Goal: Task Accomplishment & Management: Manage account settings

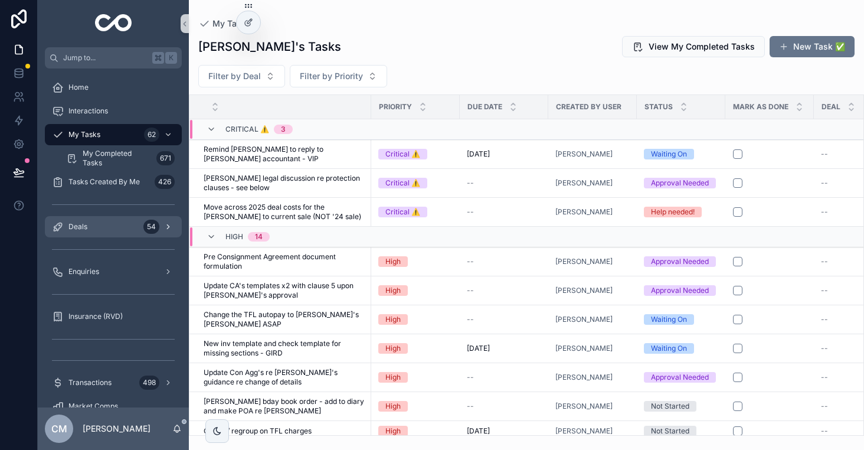
click at [96, 229] on div "Deals 54" at bounding box center [113, 226] width 123 height 19
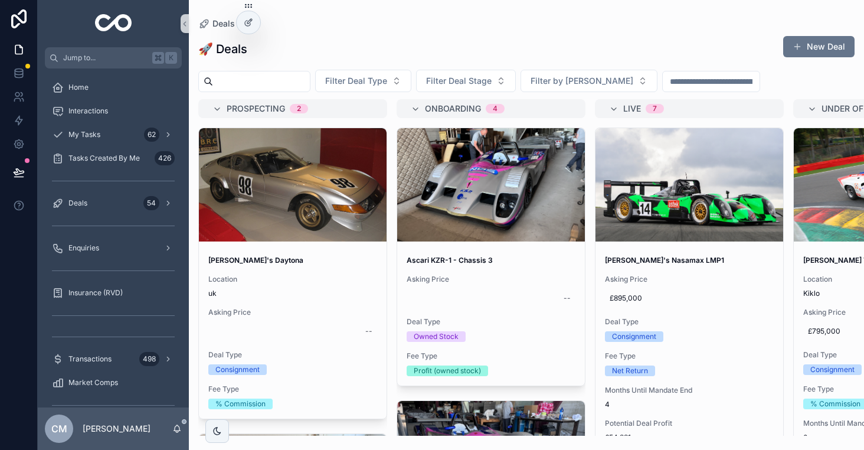
click at [274, 86] on input "scrollable content" at bounding box center [261, 81] width 97 height 17
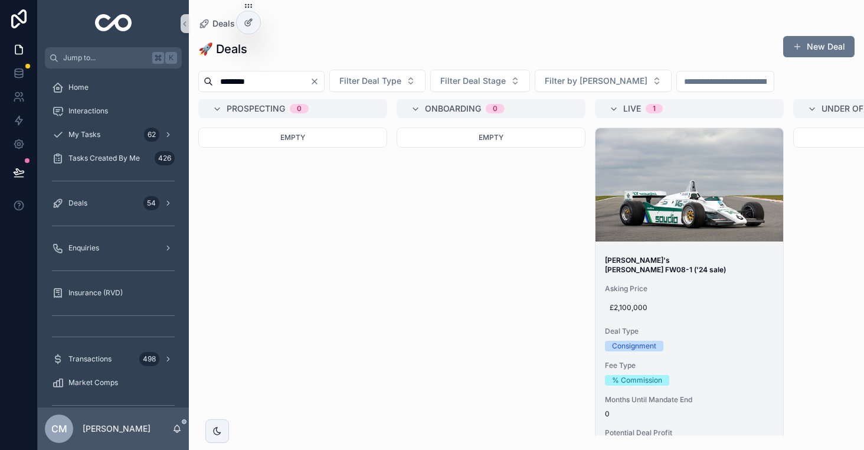
scroll to position [26, 0]
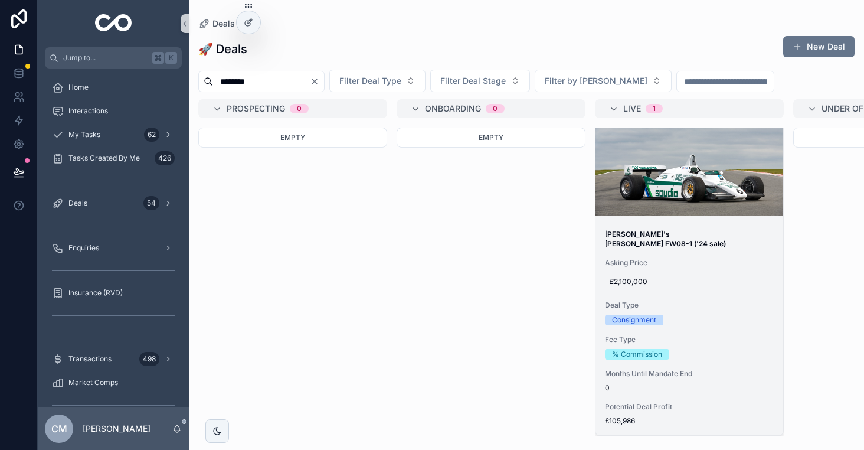
type input "********"
click at [710, 281] on div "£2,100,000" at bounding box center [689, 281] width 169 height 19
click at [727, 246] on div "Mike's Williams FW08-1 ('24 sale) Asking Price £2,100,000 Deal Type Consignment…" at bounding box center [690, 327] width 188 height 215
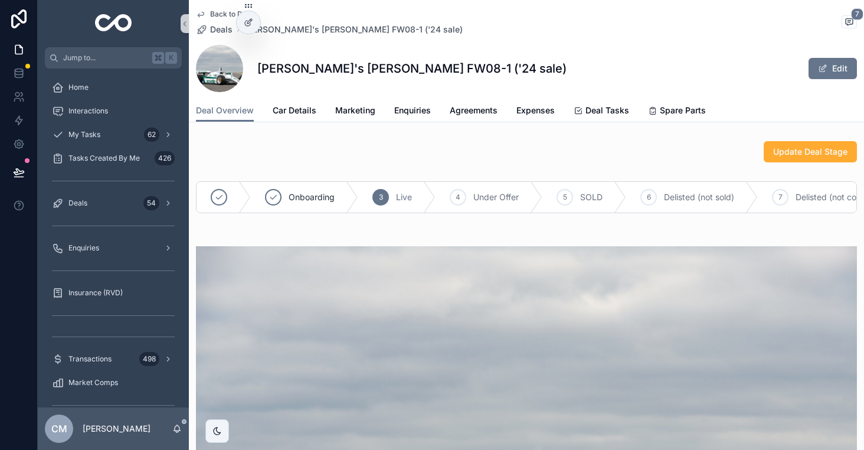
scroll to position [10, 0]
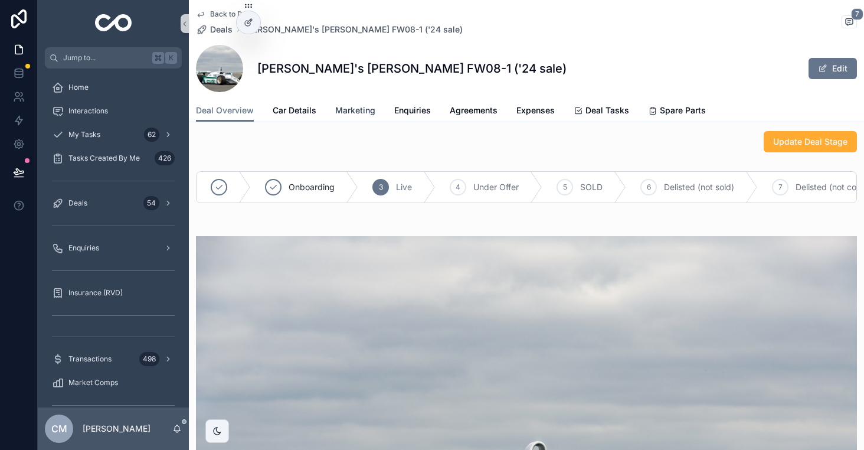
click at [360, 111] on span "Marketing" at bounding box center [355, 110] width 40 height 12
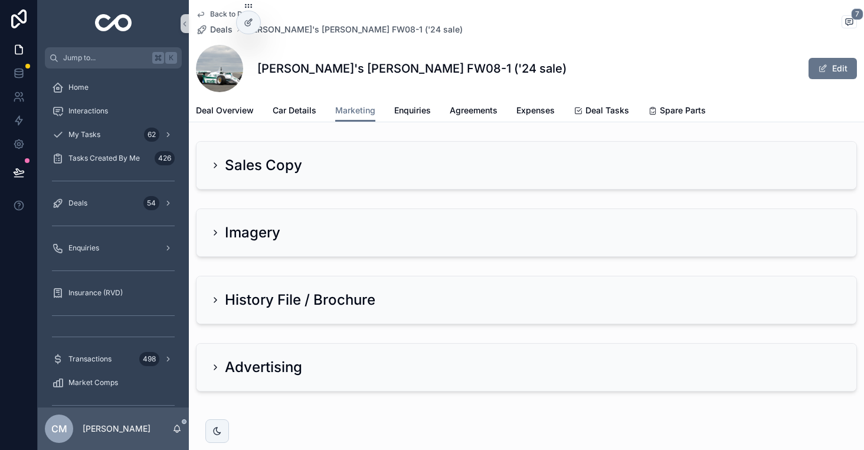
click at [425, 244] on div "Imagery" at bounding box center [527, 232] width 660 height 47
click at [265, 233] on h2 "Imagery" at bounding box center [252, 232] width 55 height 19
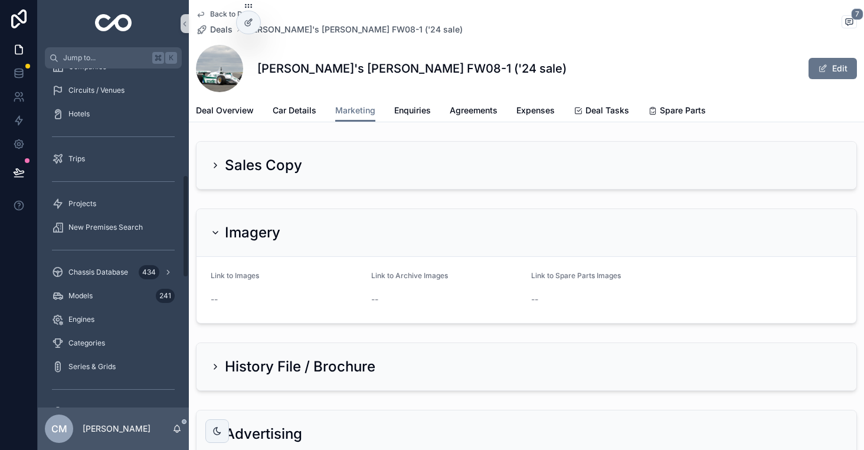
scroll to position [394, 0]
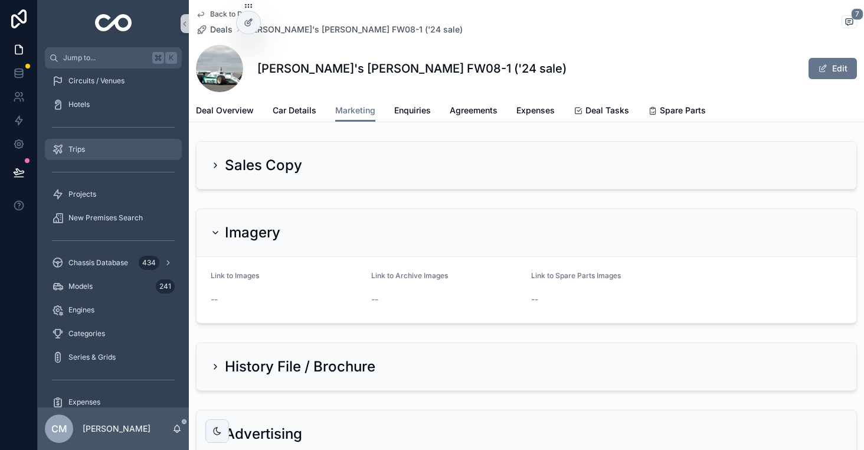
click at [81, 146] on span "Trips" at bounding box center [76, 149] width 17 height 9
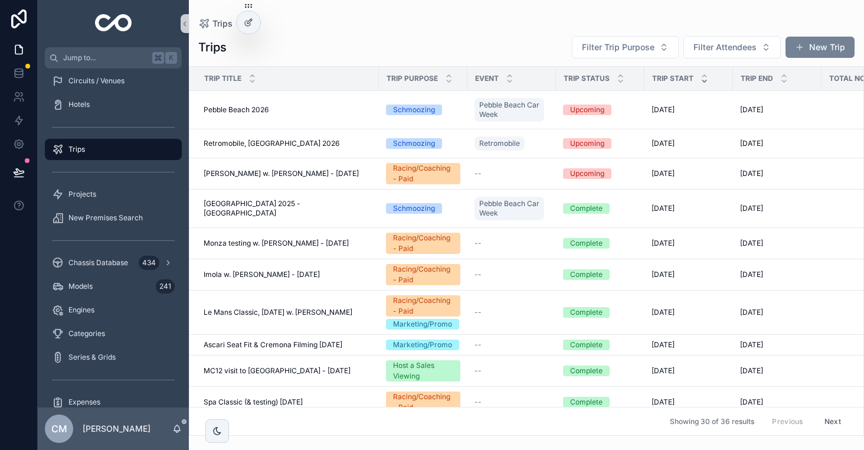
click at [815, 44] on button "New Trip" at bounding box center [820, 47] width 69 height 21
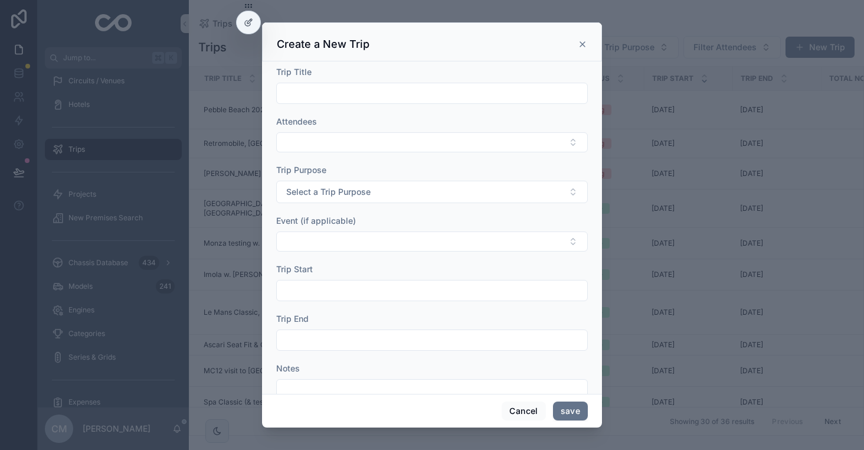
click at [589, 43] on div "Create a New Trip" at bounding box center [432, 41] width 340 height 39
click at [587, 43] on div "Create a New Trip" at bounding box center [432, 41] width 340 height 39
click at [578, 43] on icon "scrollable content" at bounding box center [582, 44] width 9 height 9
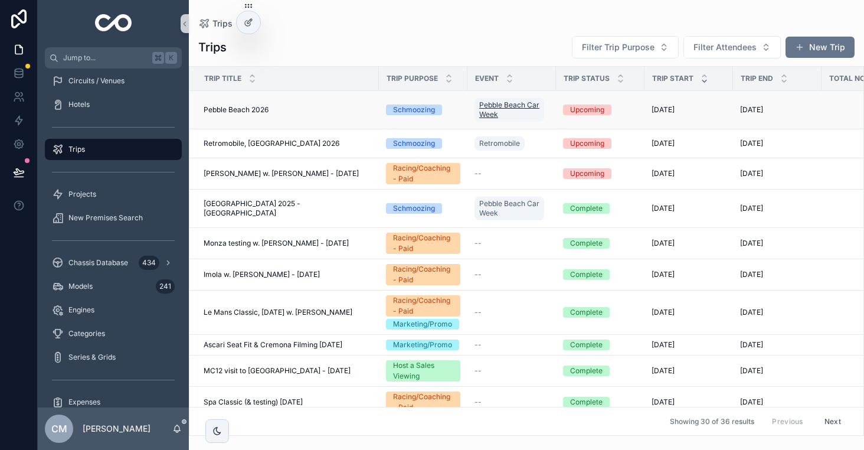
click at [531, 104] on span "Pebble Beach Car Week" at bounding box center [509, 109] width 60 height 19
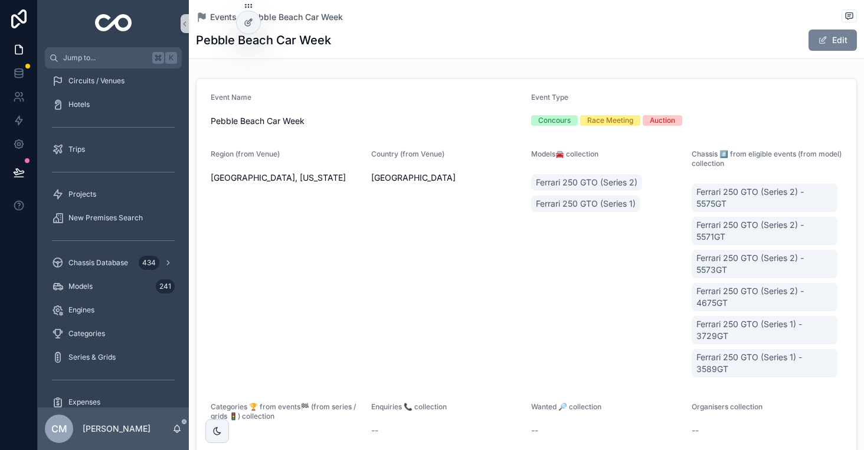
click at [819, 48] on button "Edit" at bounding box center [833, 40] width 48 height 21
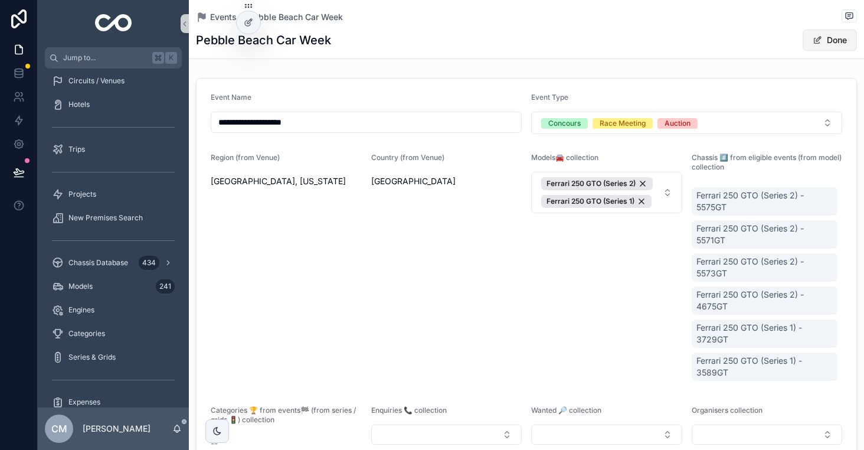
click at [844, 40] on button "Done" at bounding box center [830, 40] width 54 height 21
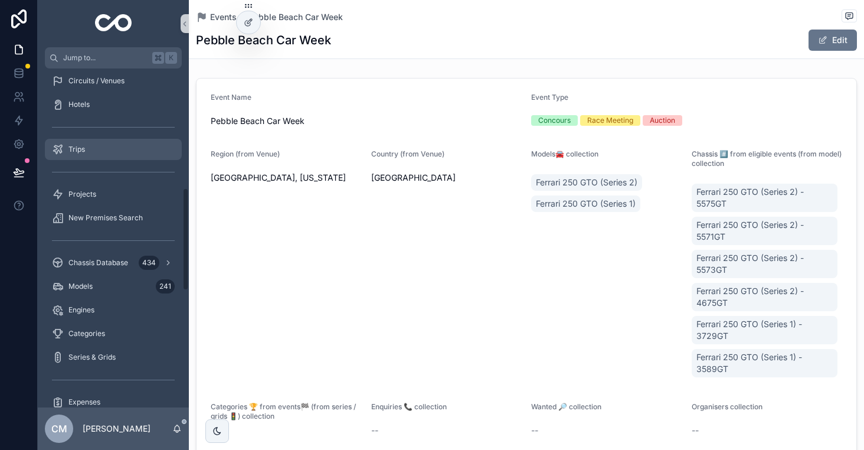
click at [77, 149] on span "Trips" at bounding box center [76, 149] width 17 height 9
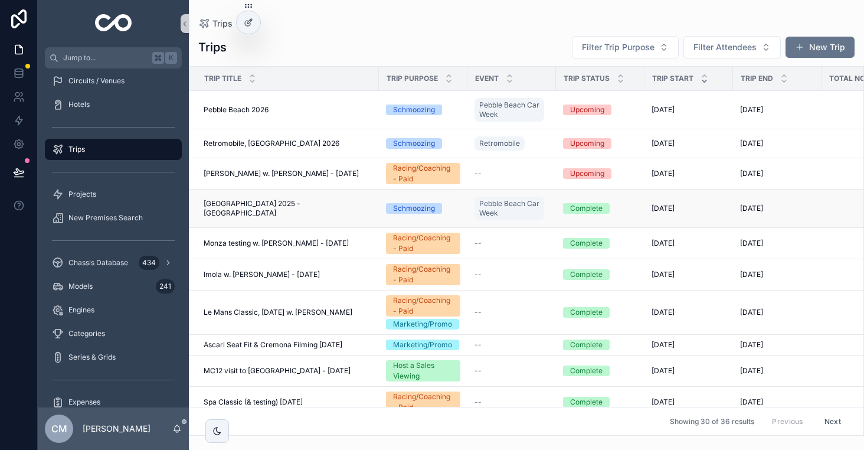
click at [265, 210] on span "Pebble Beach 2025 - USA" at bounding box center [288, 208] width 168 height 19
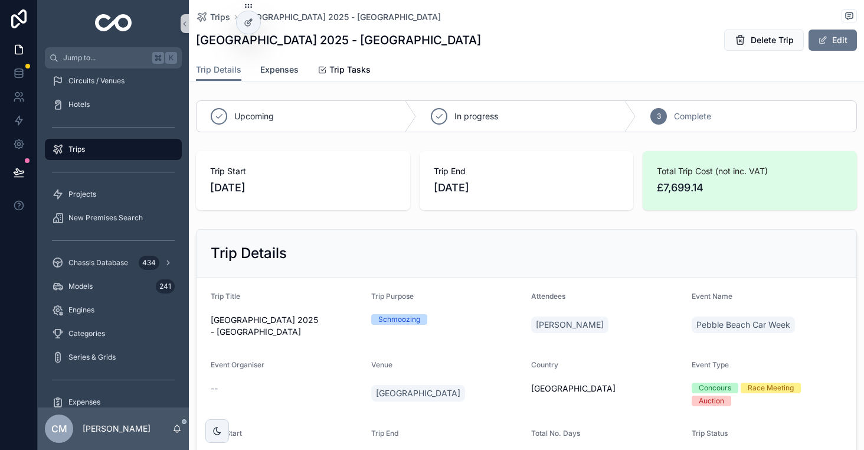
click at [276, 70] on span "Expenses" at bounding box center [279, 70] width 38 height 12
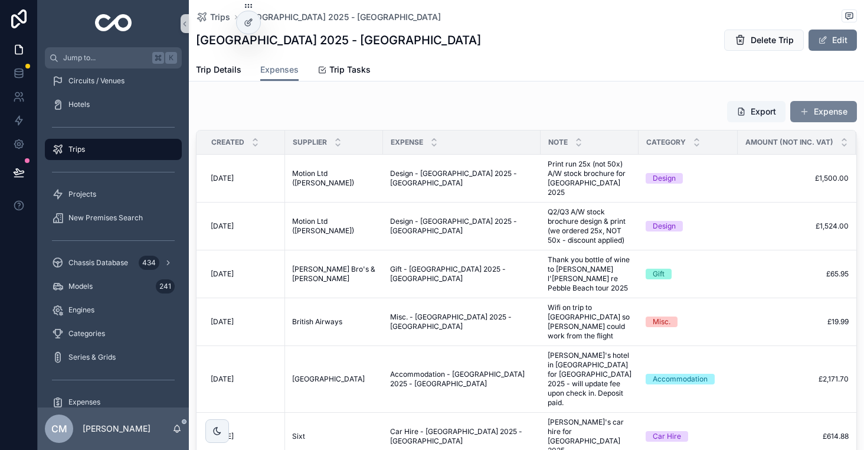
click at [823, 109] on button "Expense" at bounding box center [823, 111] width 67 height 21
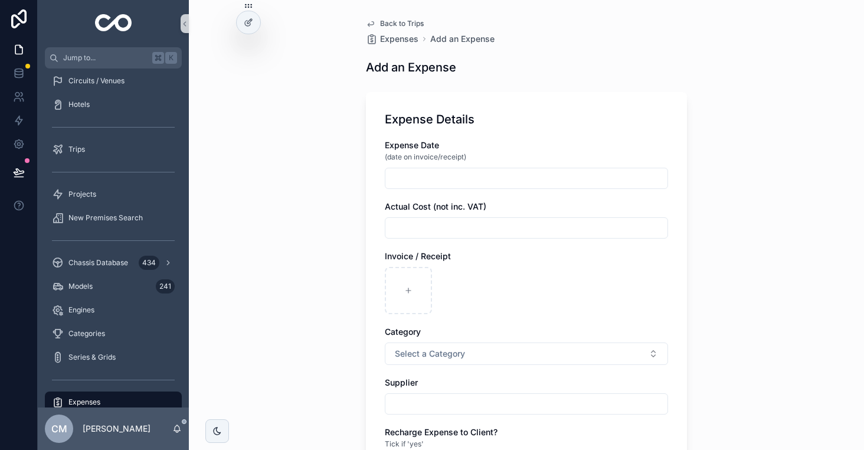
click at [424, 229] on input "scrollable content" at bounding box center [526, 228] width 282 height 17
type input "*******"
click at [410, 282] on div "scrollable content" at bounding box center [408, 290] width 47 height 47
type input "**********"
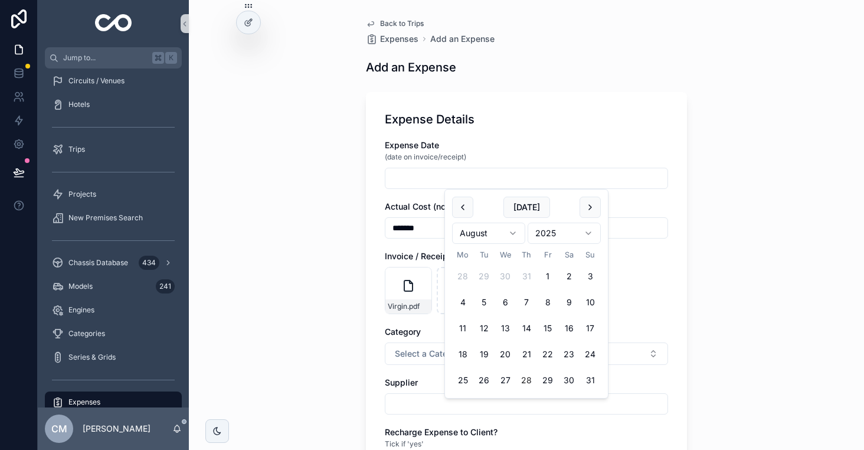
click at [451, 173] on input "scrollable content" at bounding box center [526, 178] width 282 height 17
click at [530, 211] on button "Today" at bounding box center [526, 207] width 47 height 21
click at [464, 352] on button "18" at bounding box center [462, 354] width 21 height 21
type input "**********"
click at [658, 278] on div "Virgin .pdf" at bounding box center [526, 290] width 283 height 47
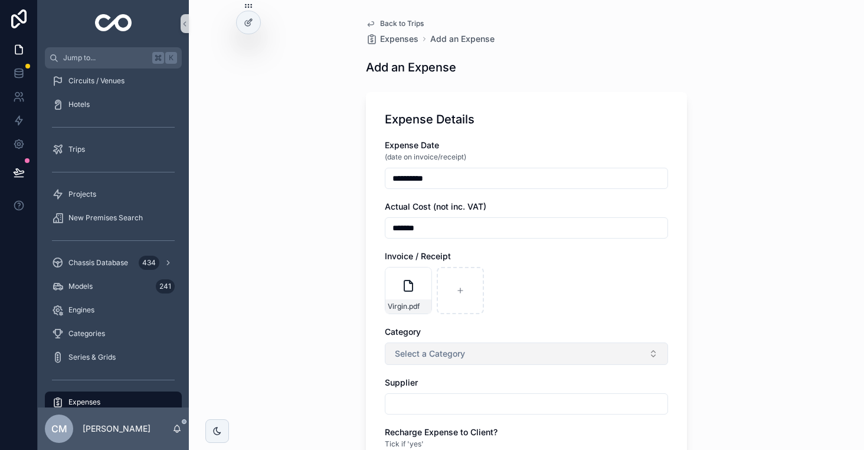
click at [436, 352] on span "Select a Category" at bounding box center [430, 354] width 70 height 12
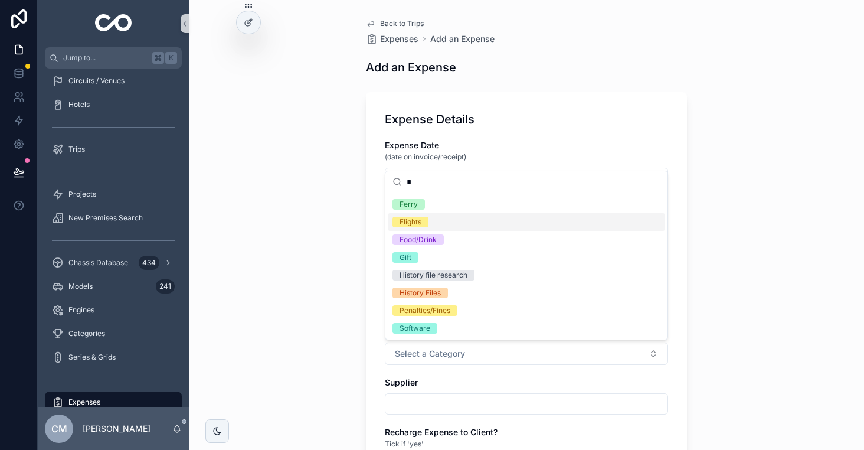
type input "*"
click at [412, 228] on div "Flights" at bounding box center [526, 222] width 277 height 18
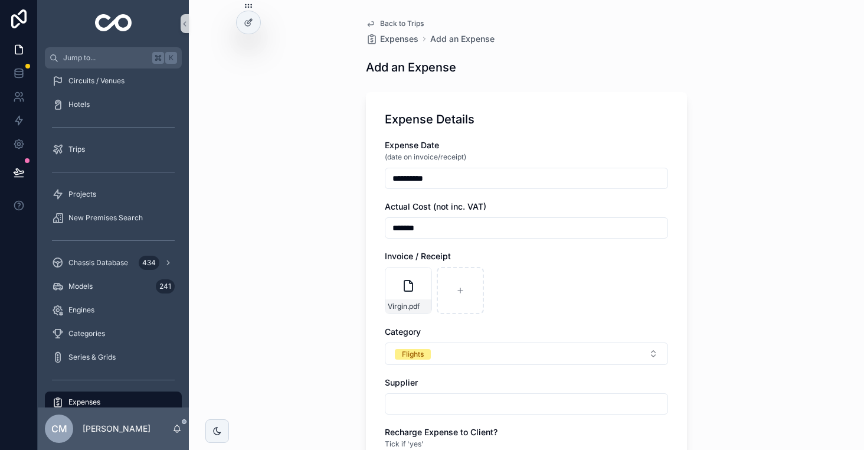
click at [416, 408] on input "scrollable content" at bounding box center [526, 403] width 282 height 17
type input "**********"
click at [281, 364] on div "**********" at bounding box center [526, 225] width 675 height 450
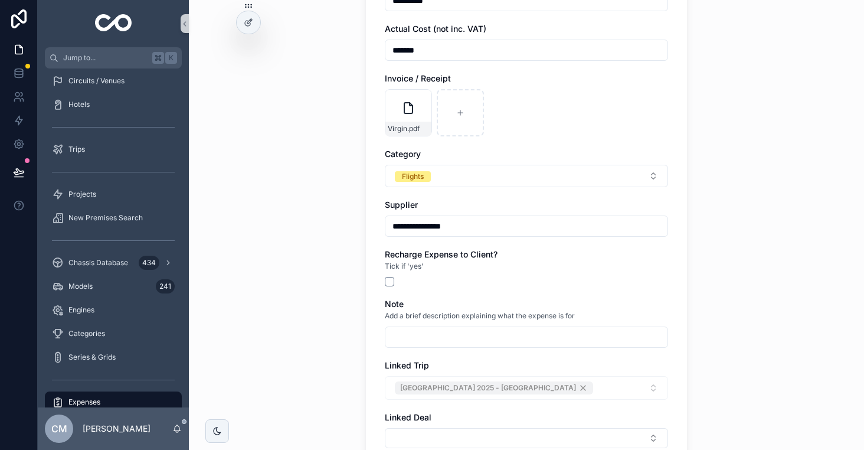
scroll to position [233, 0]
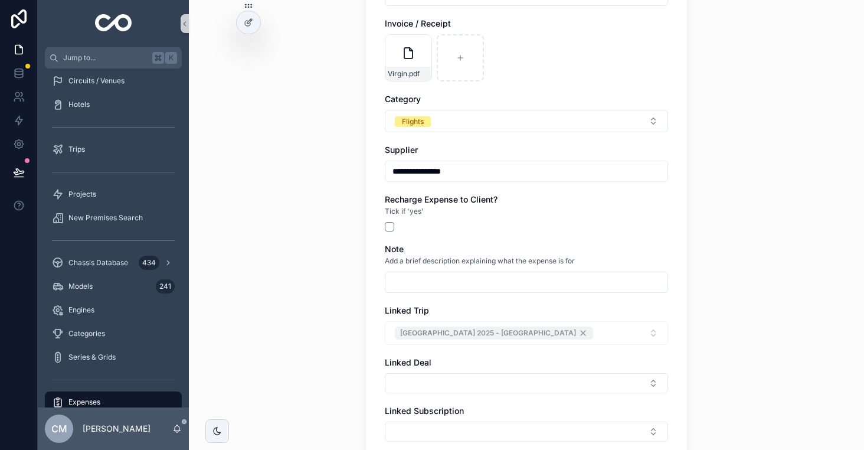
click at [428, 287] on input "scrollable content" at bounding box center [526, 282] width 282 height 17
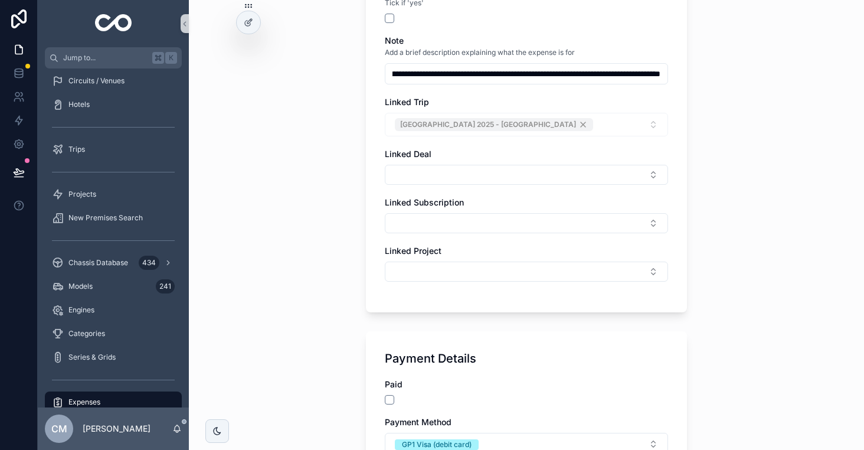
scroll to position [537, 0]
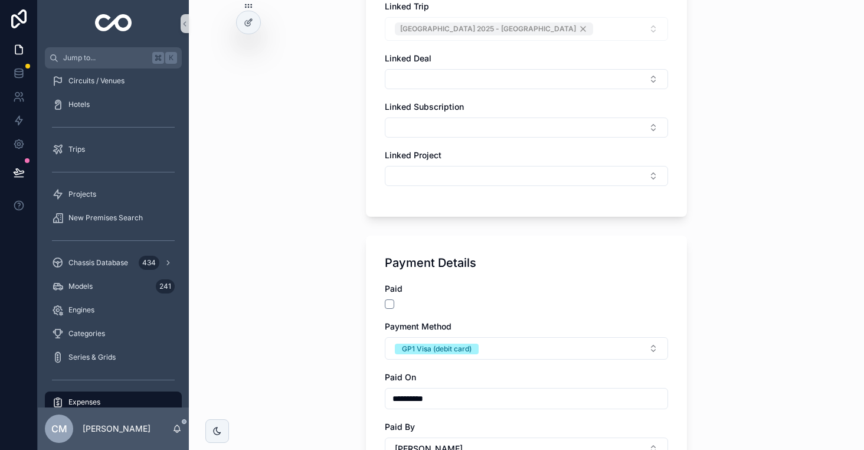
type input "**********"
click at [388, 302] on button "scrollable content" at bounding box center [389, 303] width 9 height 9
click at [429, 336] on div "Payment Method GP1 Visa (debit card)" at bounding box center [526, 339] width 283 height 39
click at [430, 352] on div "GP1 Visa (debit card)" at bounding box center [437, 349] width 70 height 11
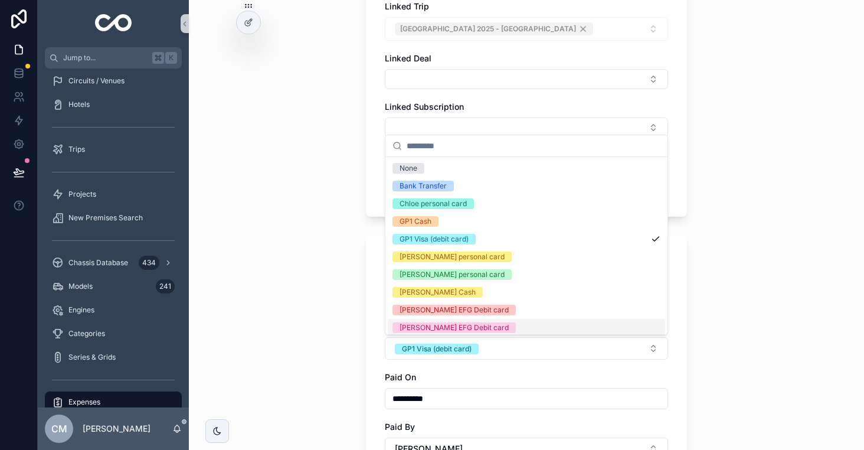
click at [460, 326] on div "Sam EFG Debit card" at bounding box center [454, 327] width 109 height 11
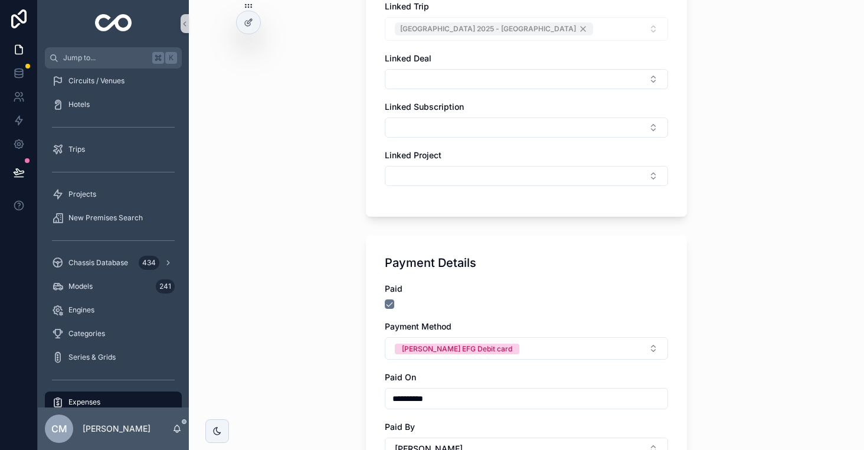
click at [316, 334] on div "**********" at bounding box center [526, 225] width 675 height 450
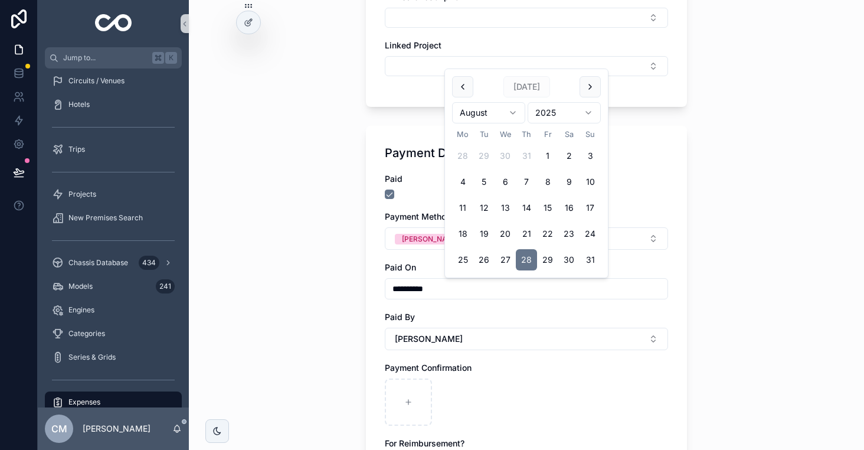
click at [436, 282] on input "**********" at bounding box center [526, 288] width 282 height 17
click at [465, 233] on button "18" at bounding box center [462, 233] width 21 height 21
type input "**********"
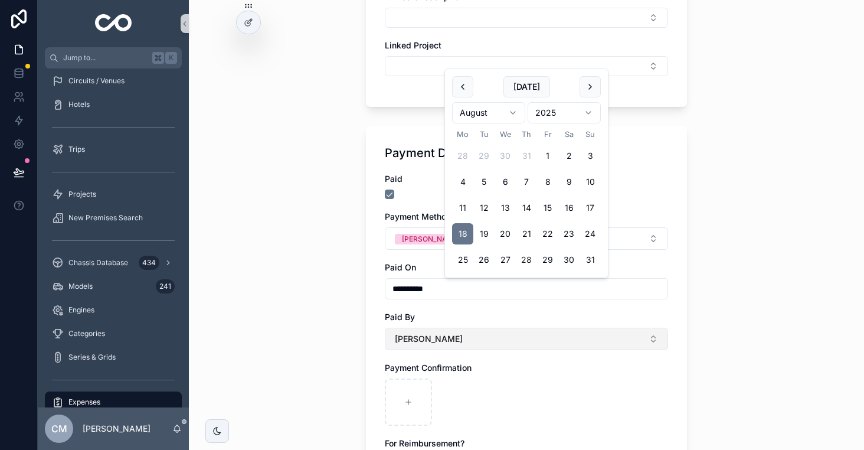
click at [439, 328] on button "[PERSON_NAME]" at bounding box center [526, 339] width 283 height 22
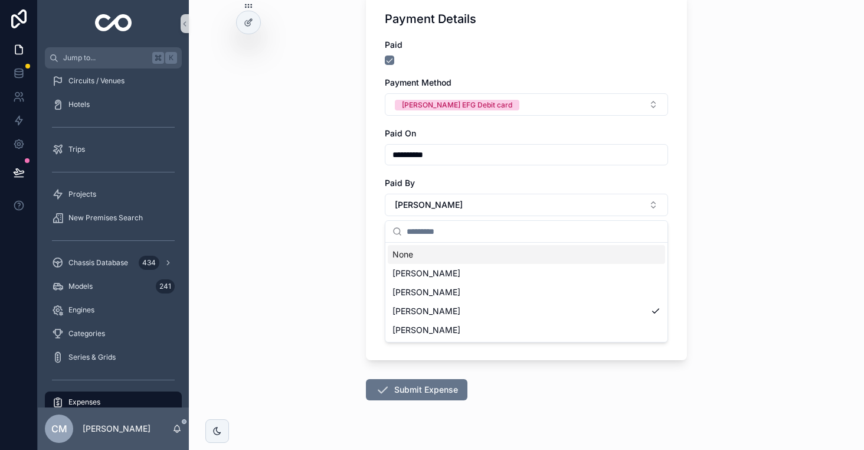
scroll to position [780, 0]
click at [437, 328] on span "[PERSON_NAME]" at bounding box center [427, 328] width 68 height 12
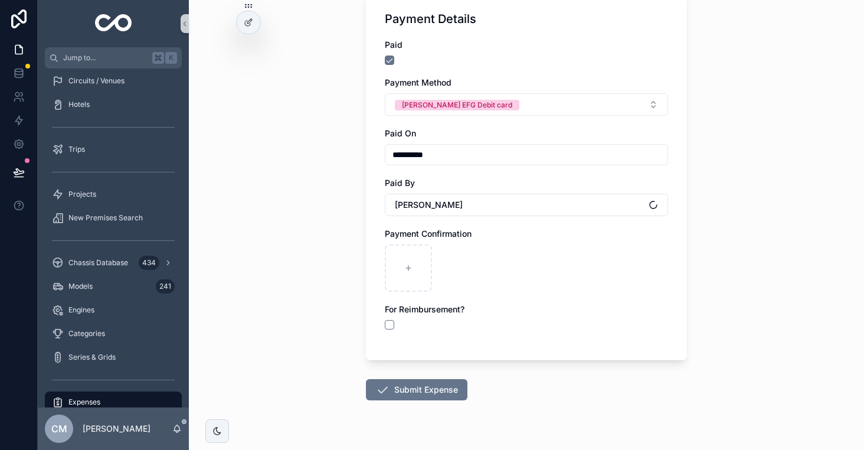
click at [287, 346] on div "**********" at bounding box center [526, 225] width 675 height 450
click at [421, 388] on button "Submit Expense" at bounding box center [417, 389] width 102 height 21
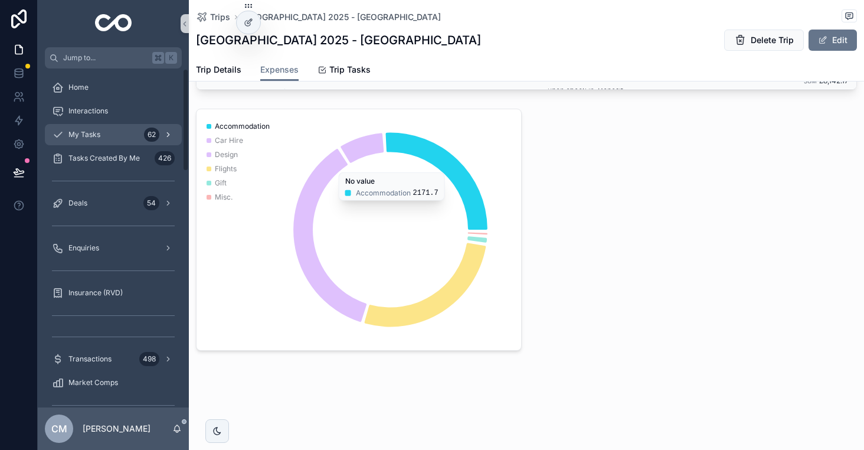
click at [100, 134] on div "My Tasks 62" at bounding box center [113, 134] width 123 height 19
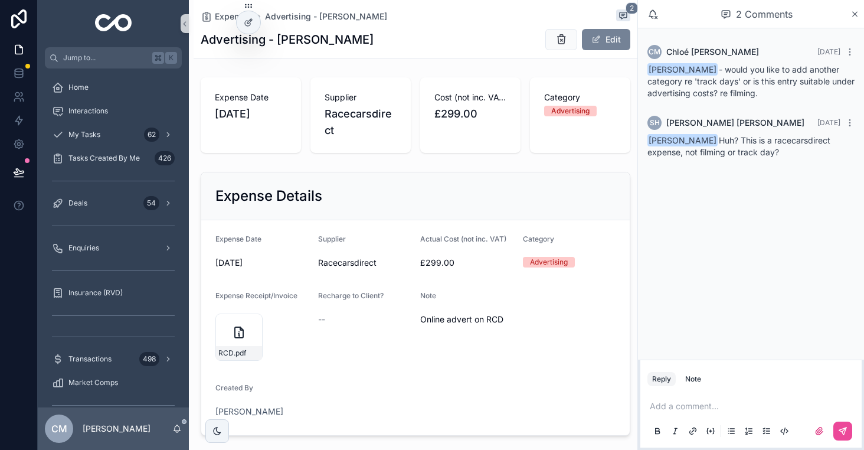
click at [602, 37] on button "Edit" at bounding box center [606, 39] width 48 height 21
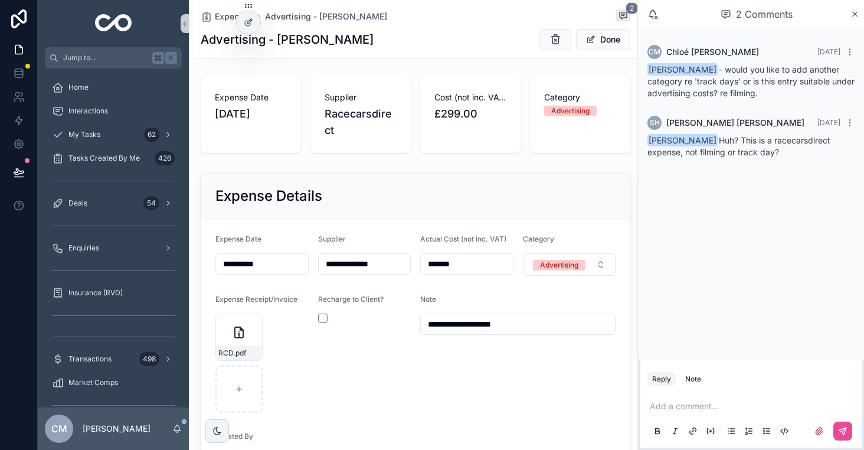
click at [738, 412] on div "Add a comment..." at bounding box center [750, 418] width 207 height 50
click at [839, 434] on icon "scrollable content" at bounding box center [842, 430] width 9 height 9
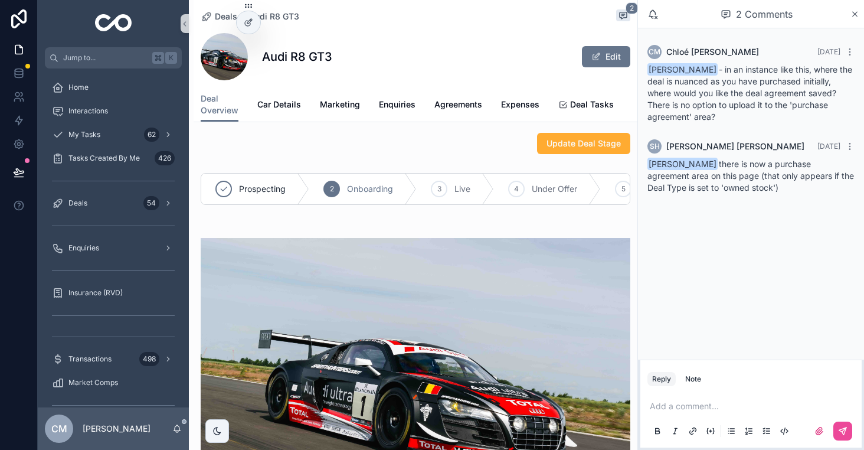
scroll to position [11, 0]
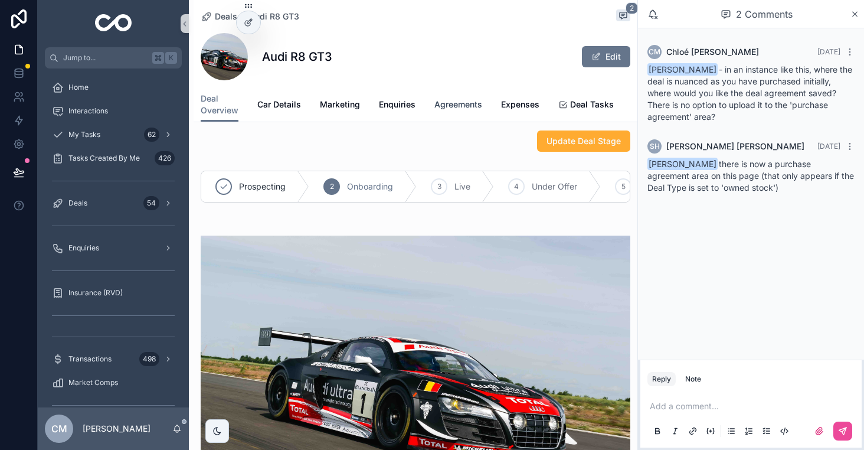
click at [470, 109] on span "Agreements" at bounding box center [458, 105] width 48 height 12
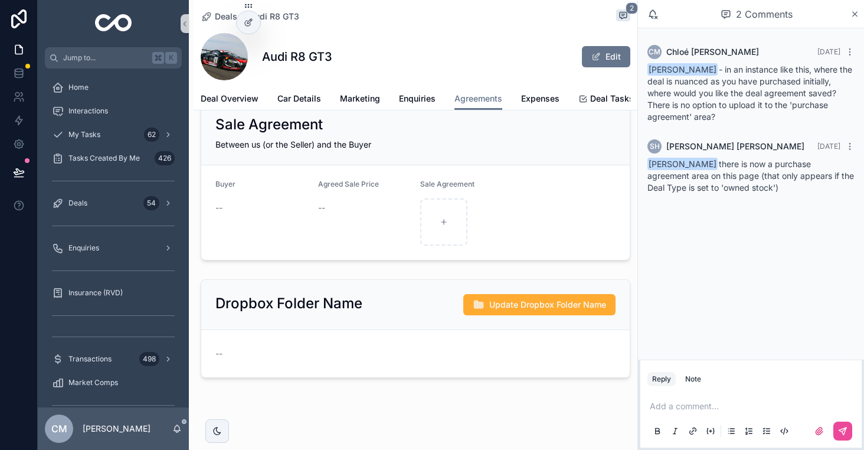
scroll to position [334, 0]
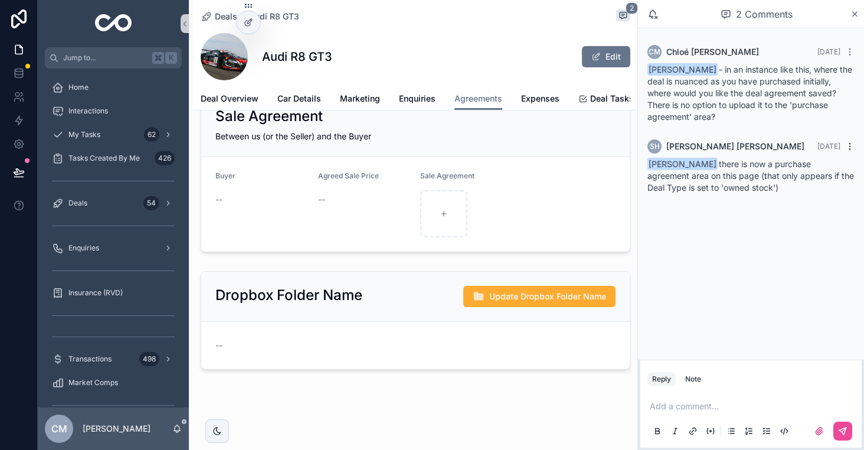
click at [848, 143] on icon "scrollable content" at bounding box center [849, 146] width 9 height 9
click at [728, 226] on div "CM [PERSON_NAME] [DATE] [PERSON_NAME] - in an instance like this, where the dea…" at bounding box center [751, 193] width 226 height 331
